Goal: Task Accomplishment & Management: Manage account settings

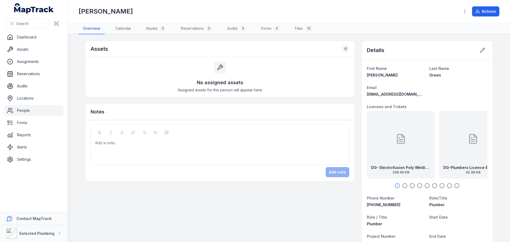
click at [386, 140] on div "DG- Electrofusion Poly Welding Licence Exp [DATE] 206.65 KB" at bounding box center [401, 145] width 68 height 68
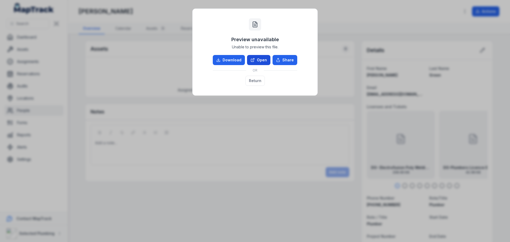
click at [252, 56] on link "Open" at bounding box center [258, 60] width 23 height 10
click at [258, 80] on button "Return" at bounding box center [254, 81] width 19 height 10
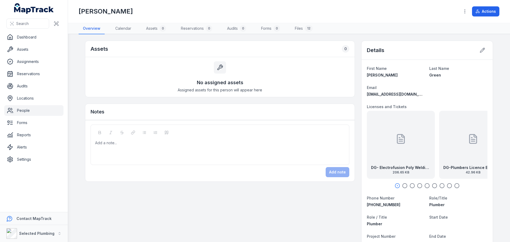
click at [402, 183] on icon "button" at bounding box center [404, 185] width 5 height 5
click at [409, 185] on icon "button" at bounding box center [411, 185] width 5 height 5
click at [417, 184] on icon "button" at bounding box center [419, 185] width 5 height 5
click at [426, 185] on icon "button" at bounding box center [426, 185] width 5 height 5
click at [417, 185] on icon "button" at bounding box center [419, 185] width 5 height 5
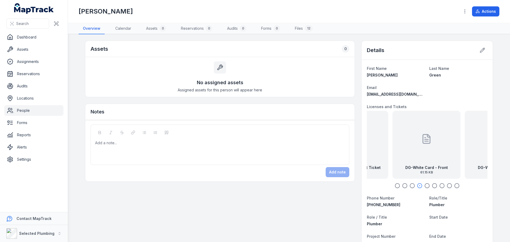
click at [426, 153] on div at bounding box center [426, 139] width 11 height 48
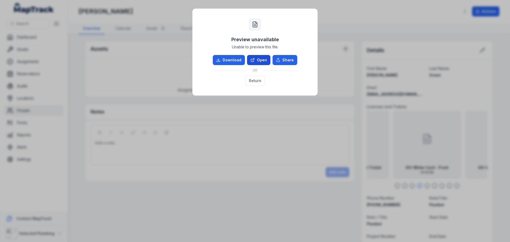
click at [264, 61] on link "Open" at bounding box center [258, 60] width 23 height 10
click at [251, 79] on button "Return" at bounding box center [254, 81] width 19 height 10
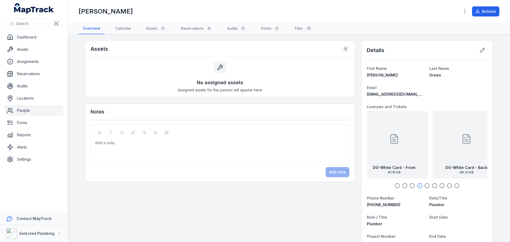
drag, startPoint x: 465, startPoint y: 161, endPoint x: 413, endPoint y: 160, distance: 52.3
click at [432, 160] on div "DG-White Card - Back 66.21 KB" at bounding box center [466, 145] width 68 height 68
click at [423, 155] on div at bounding box center [427, 139] width 11 height 48
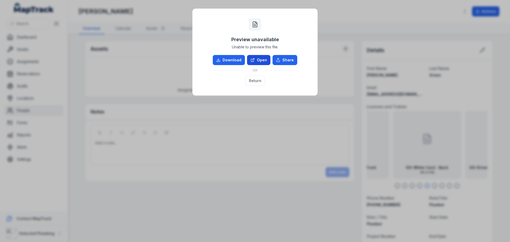
click at [263, 57] on link "Open" at bounding box center [258, 60] width 23 height 10
click at [250, 77] on button "Return" at bounding box center [254, 81] width 19 height 10
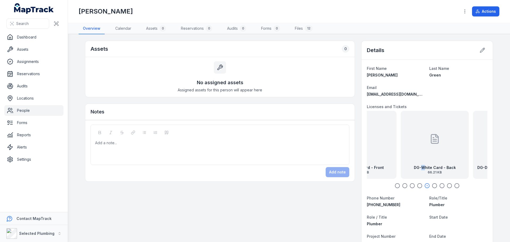
drag, startPoint x: 416, startPoint y: 164, endPoint x: 428, endPoint y: 162, distance: 12.1
click at [428, 164] on div "DG-White Card - Back 66.21 KB" at bounding box center [435, 145] width 68 height 68
click at [480, 50] on icon at bounding box center [481, 50] width 5 height 5
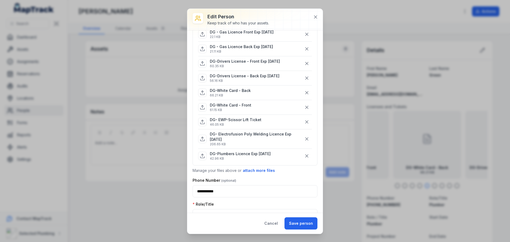
scroll to position [80, 0]
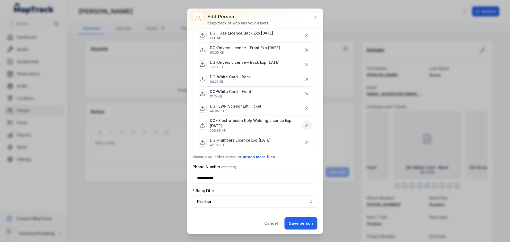
click at [305, 124] on icon "button" at bounding box center [306, 125] width 3 height 3
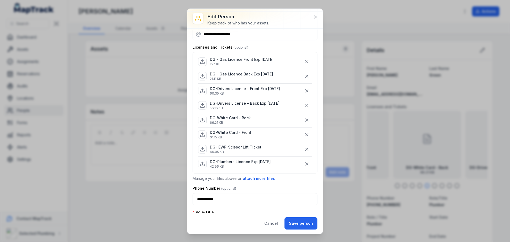
scroll to position [27, 0]
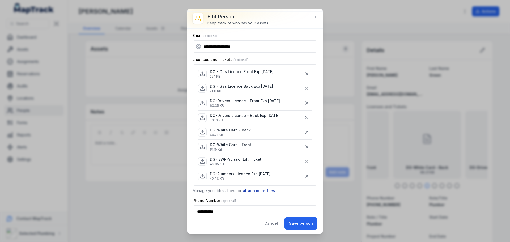
click at [262, 189] on button "attach more files" at bounding box center [258, 191] width 33 height 6
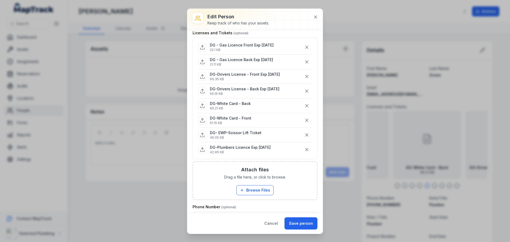
click at [262, 189] on button "Browse Files" at bounding box center [254, 190] width 37 height 10
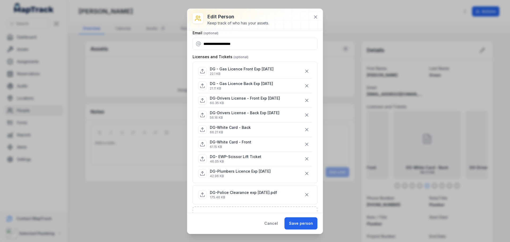
scroll to position [27, 0]
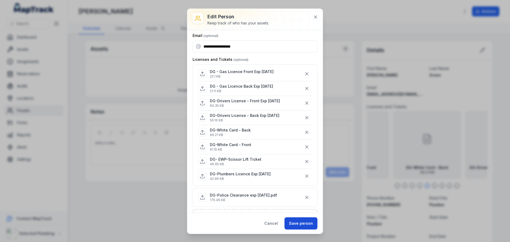
click at [301, 223] on button "Save person" at bounding box center [300, 223] width 33 height 12
